Goal: Task Accomplishment & Management: Complete application form

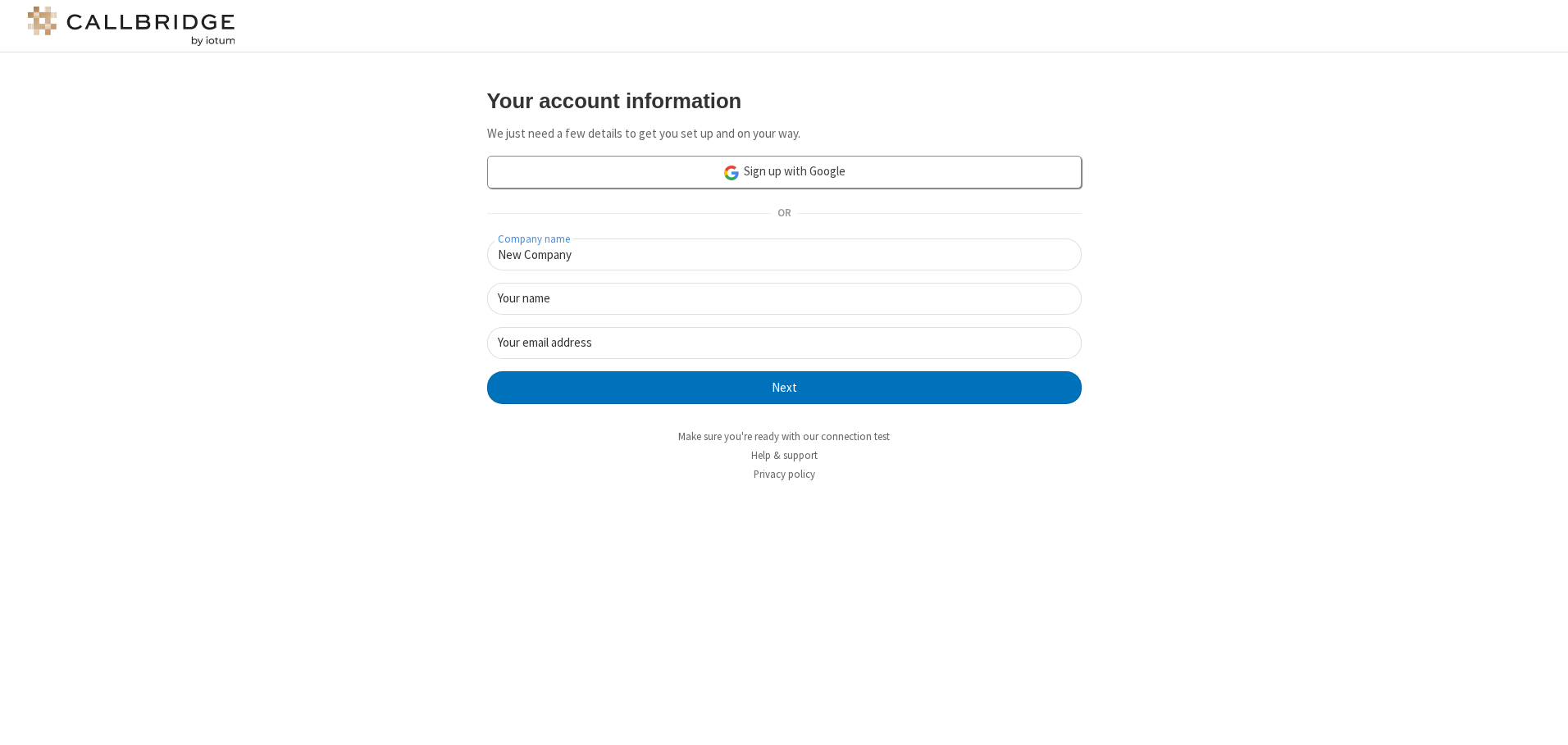
type input "New Company"
type input "New User"
type input "[EMAIL_ADDRESS][DOMAIN_NAME]"
click button "Next" at bounding box center [784, 387] width 594 height 33
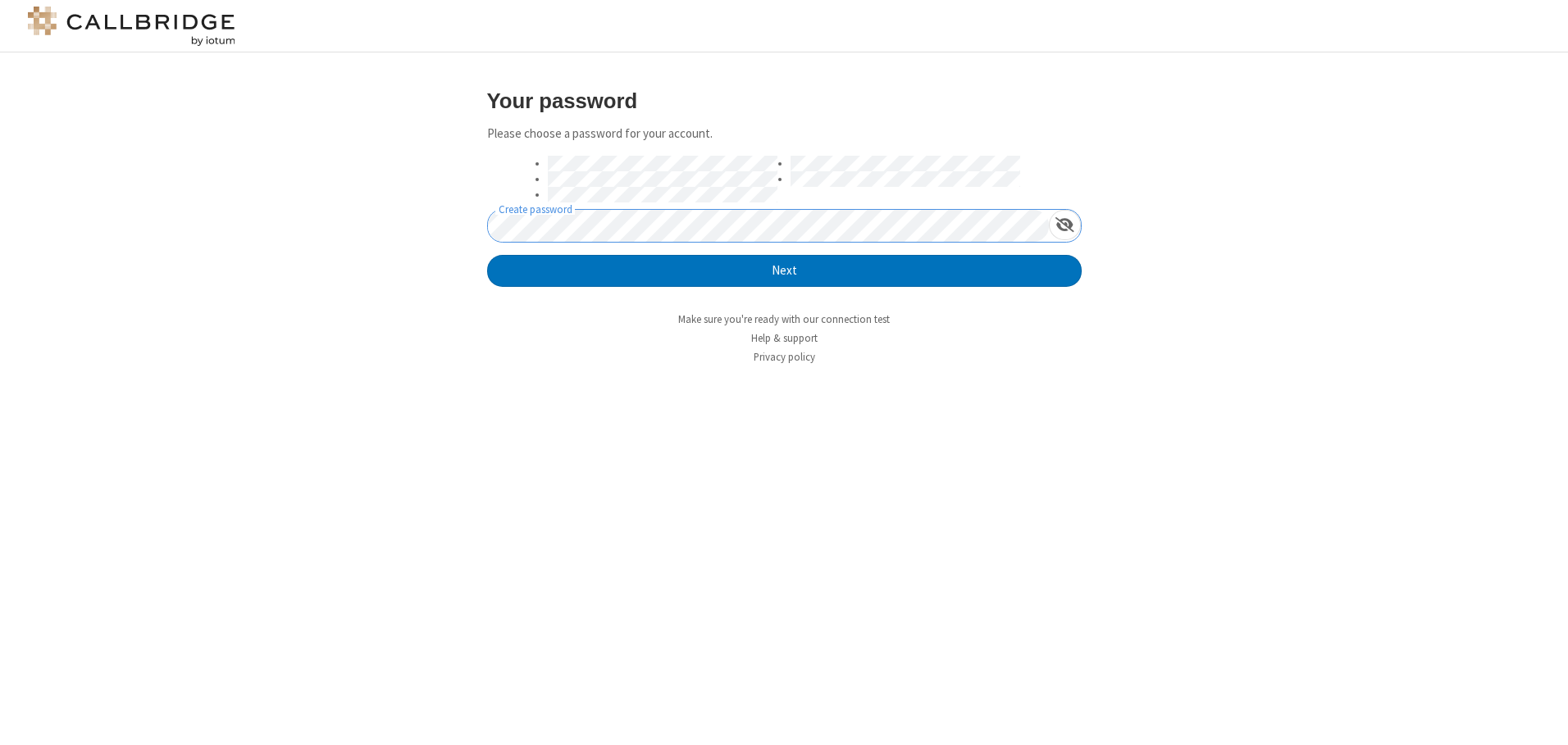
click at [487, 255] on button "Next" at bounding box center [784, 271] width 594 height 33
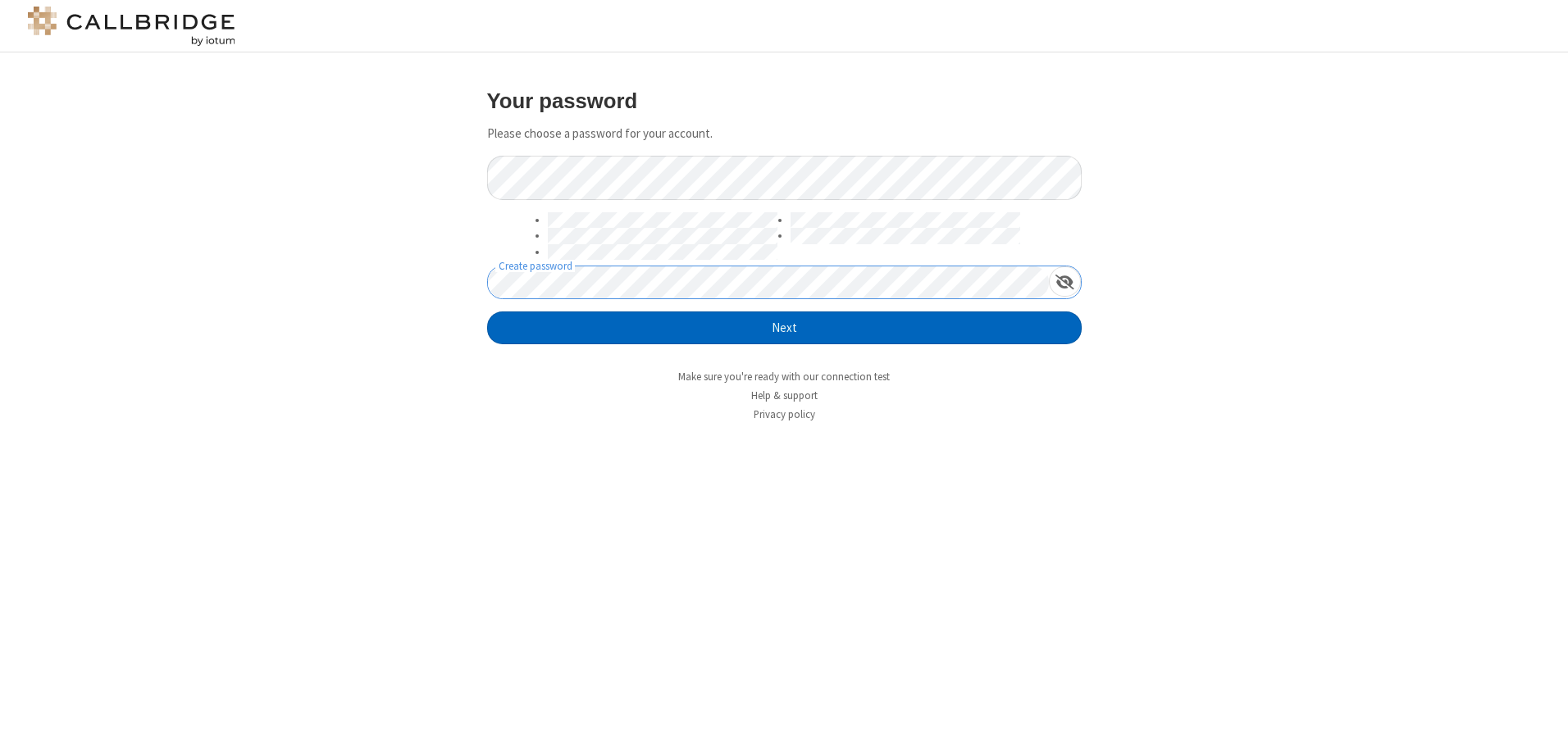
click at [784, 328] on button "Next" at bounding box center [784, 328] width 594 height 33
